Goal: Communication & Community: Answer question/provide support

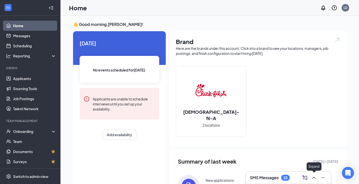
click at [314, 178] on icon "ChevronUp" at bounding box center [314, 178] width 3 height 2
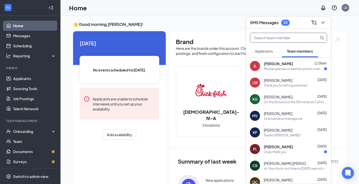
click at [299, 37] on input "text" at bounding box center [280, 38] width 60 height 10
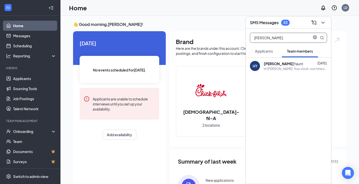
type input "[PERSON_NAME]"
click at [294, 66] on div "[PERSON_NAME] [DATE] Hi [PERSON_NAME], Your clock-out time on [DATE] was not re…" at bounding box center [295, 66] width 63 height 10
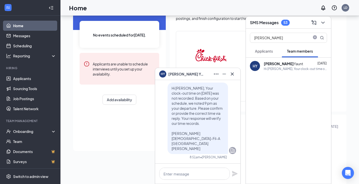
scroll to position [50, 0]
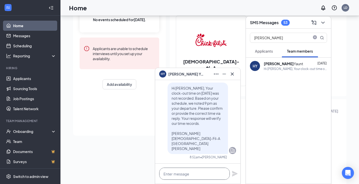
click at [173, 176] on textarea at bounding box center [194, 174] width 71 height 12
paste textarea "Hi, Your clock-out time on /25 was not recorded. Based on your schedule, we not…"
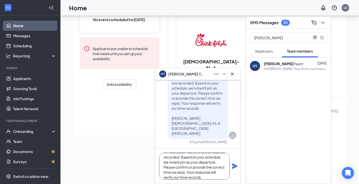
scroll to position [0, 0]
click at [167, 159] on textarea "Hi, Your clock-out time on /25 was not recorded. Based on your schedule, we not…" at bounding box center [194, 166] width 71 height 27
click at [216, 159] on textarea "Hi [PERSON_NAME], Your clock-out time on /25 was not recorded. Based on your sc…" at bounding box center [194, 166] width 71 height 27
click at [205, 170] on textarea "Hi [PERSON_NAME], Your clock-out time on [DATE] was not recorded. Based on your…" at bounding box center [194, 166] width 71 height 27
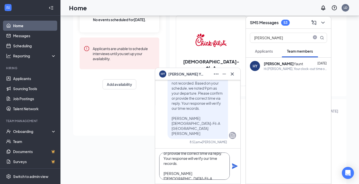
scroll to position [62, 0]
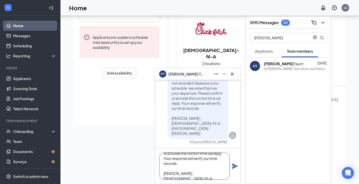
type textarea "Hi [PERSON_NAME], Your clock-out time on [DATE] was not recorded. Based on your…"
click at [234, 165] on icon "Plane" at bounding box center [235, 167] width 6 height 6
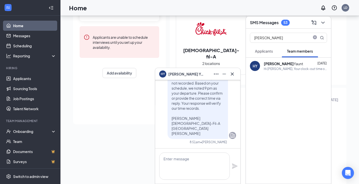
scroll to position [0, 0]
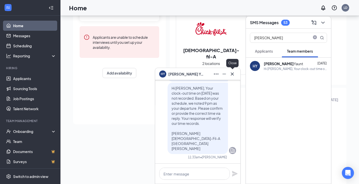
click at [235, 76] on icon "Cross" at bounding box center [233, 74] width 6 height 6
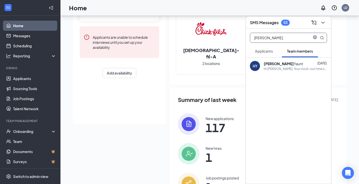
click at [275, 39] on input "[PERSON_NAME]" at bounding box center [280, 38] width 60 height 10
drag, startPoint x: 273, startPoint y: 40, endPoint x: 254, endPoint y: 38, distance: 18.5
click at [254, 38] on input "[PERSON_NAME]" at bounding box center [280, 38] width 60 height 10
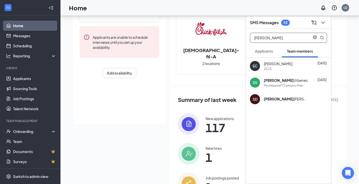
type input "[PERSON_NAME]"
click at [283, 80] on div "[PERSON_NAME]" at bounding box center [286, 80] width 44 height 5
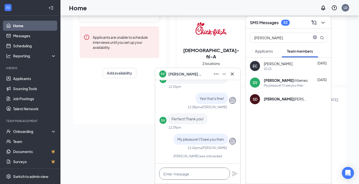
click at [170, 175] on textarea at bounding box center [194, 174] width 71 height 12
paste textarea "Hi, Your clock-out time on /25 was not recorded. Based on your schedule, we not…"
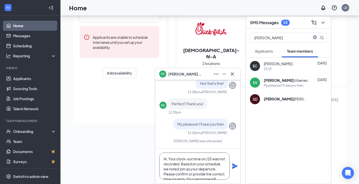
click at [167, 160] on textarea "Hi, Your clock-out time on /25 was not recorded. Based on your schedule, we not…" at bounding box center [194, 166] width 71 height 27
click at [220, 159] on textarea "Hi [PERSON_NAME], Your clock-out time on /25 was not recorded. Based on your sc…" at bounding box center [194, 166] width 71 height 27
click at [205, 170] on textarea "Hi [PERSON_NAME], Your clock-out time on [DATE] was not recorded. Based on your…" at bounding box center [194, 166] width 71 height 27
type textarea "Hi [PERSON_NAME], Your clock-out time on [DATE] was not recorded. Based on your…"
click at [234, 166] on icon "Plane" at bounding box center [235, 166] width 6 height 6
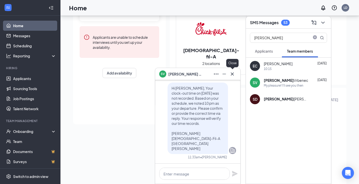
click at [234, 74] on icon "Cross" at bounding box center [233, 74] width 6 height 6
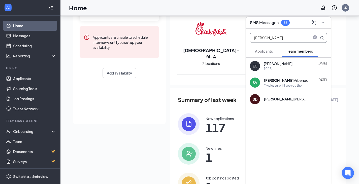
drag, startPoint x: 279, startPoint y: 37, endPoint x: 250, endPoint y: 34, distance: 28.9
click at [250, 34] on input "[PERSON_NAME]" at bounding box center [280, 38] width 60 height 10
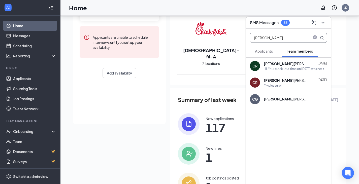
type input "[PERSON_NAME]"
click at [283, 68] on div "Hi, Your clock-out time on [DATE] was not recorded. Based on your schedule, we …" at bounding box center [295, 69] width 63 height 4
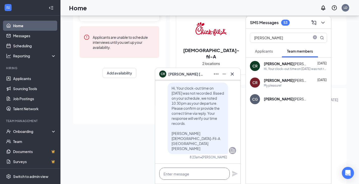
click at [176, 174] on textarea at bounding box center [194, 174] width 71 height 12
drag, startPoint x: 176, startPoint y: 174, endPoint x: 171, endPoint y: 137, distance: 37.3
click at [172, 137] on p "Hi, Your clock-out time on [DATE] was not recorded. Based on your schedule, we …" at bounding box center [198, 119] width 52 height 66
click at [173, 133] on span "Hi, Your clock-out time on [DATE] was not recorded. Based on your schedule, we …" at bounding box center [198, 118] width 52 height 65
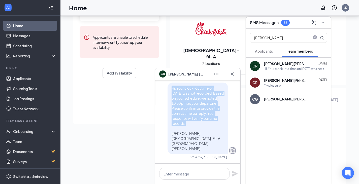
click at [174, 133] on span "Hi, Your clock-out time on [DATE] was not recorded. Based on your schedule, we …" at bounding box center [198, 118] width 52 height 65
click at [168, 99] on div "Hi, Your clock-out time on [DATE] was not recorded. Based on your schedule, we …" at bounding box center [198, 119] width 61 height 72
drag, startPoint x: 168, startPoint y: 98, endPoint x: 212, endPoint y: 148, distance: 66.6
click at [212, 148] on p "Hi, Your clock-out time on [DATE] was not recorded. Based on your schedule, we …" at bounding box center [198, 119] width 52 height 66
copy span "Hi, Your clock-out time on [DATE] was not recorded. Based on your schedule, we …"
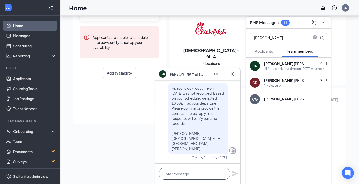
click at [182, 174] on textarea at bounding box center [194, 174] width 71 height 12
paste textarea "Hi, Your clock-out time on [DATE] was not recorded. Based on your schedule, we …"
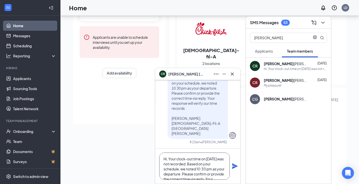
type textarea "Hi, Your clock-out time on [DATE] was not recorded. Based on your schedule, we …"
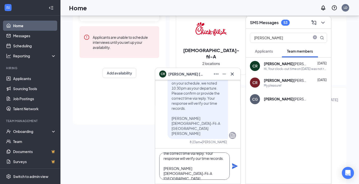
drag, startPoint x: 164, startPoint y: 159, endPoint x: 219, endPoint y: 196, distance: 66.5
click at [219, 123] on html "Home Messages Scheduling Reporting Hiring Applicants Sourcing Tools Job Posting…" at bounding box center [179, 30] width 359 height 184
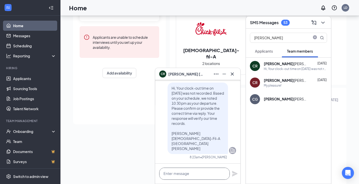
scroll to position [0, 0]
paste textarea "Hola, Tu hora de salida el [DATE] no fue registrada. Según tu horario, anotamos…"
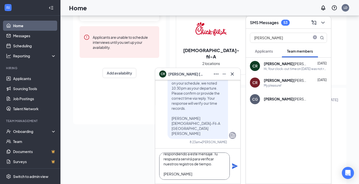
scroll to position [0, 0]
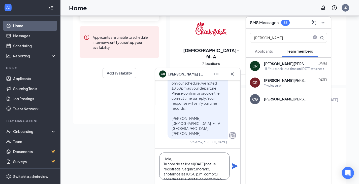
type textarea "Hola, Tu hora de salida el [DATE] no fue registrada. Según tu horario, anotamos…"
click at [234, 167] on icon "Plane" at bounding box center [235, 167] width 6 height 6
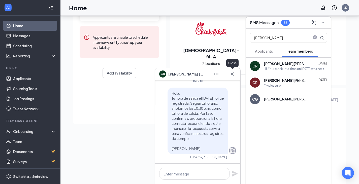
click at [233, 74] on icon "Cross" at bounding box center [233, 74] width 6 height 6
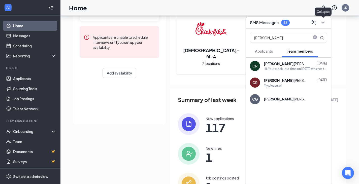
click at [323, 21] on icon "ChevronDown" at bounding box center [323, 23] width 6 height 6
